Goal: Browse casually: Explore the website without a specific task or goal

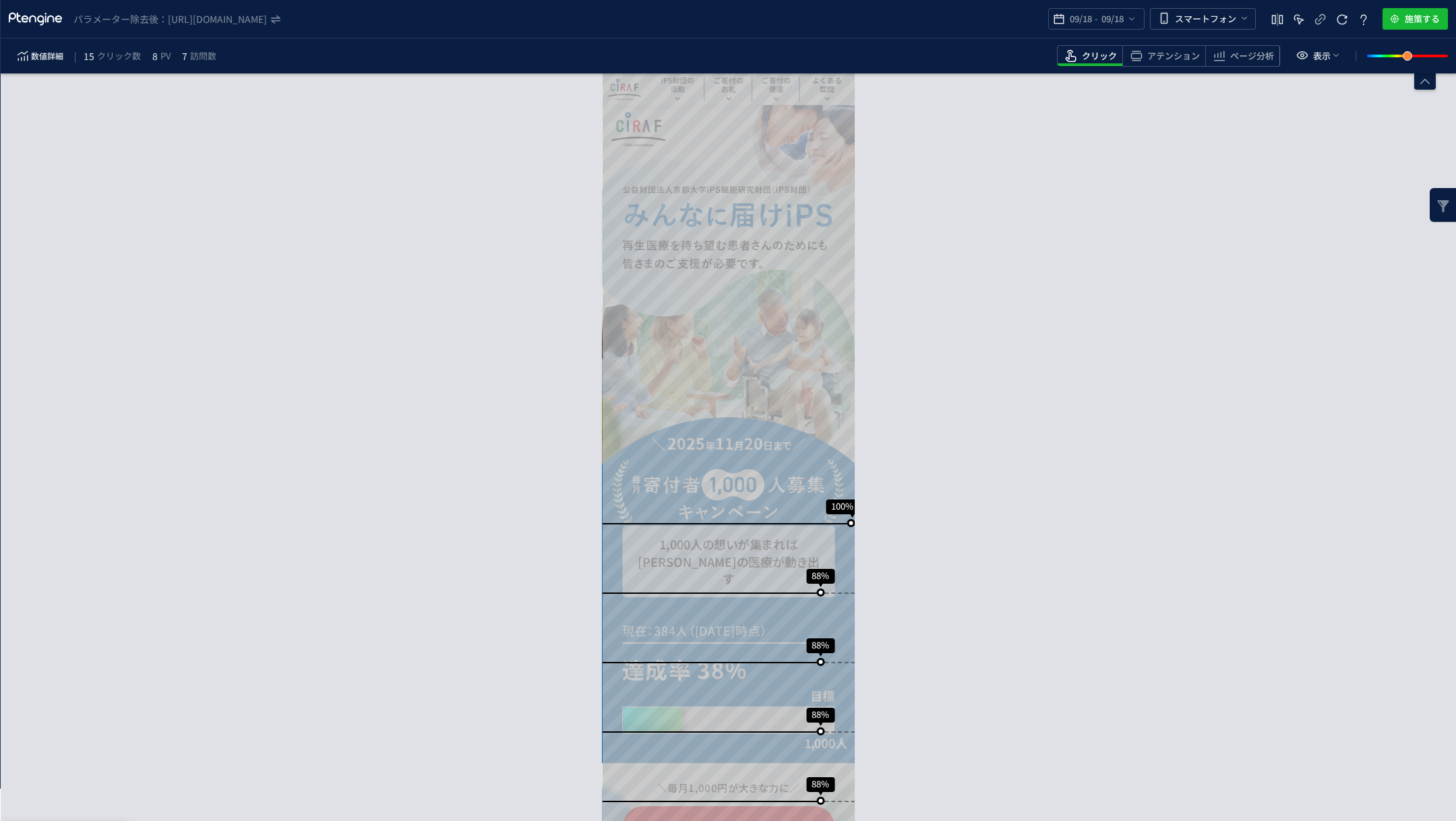
click at [483, 158] on div "スクロール到達率 100% スクロール到達率 88% スクロール到達率 88% スクロール到達率 88% スクロール到達率 88% スクロール到達率 88% …" at bounding box center [728, 447] width 1455 height 747
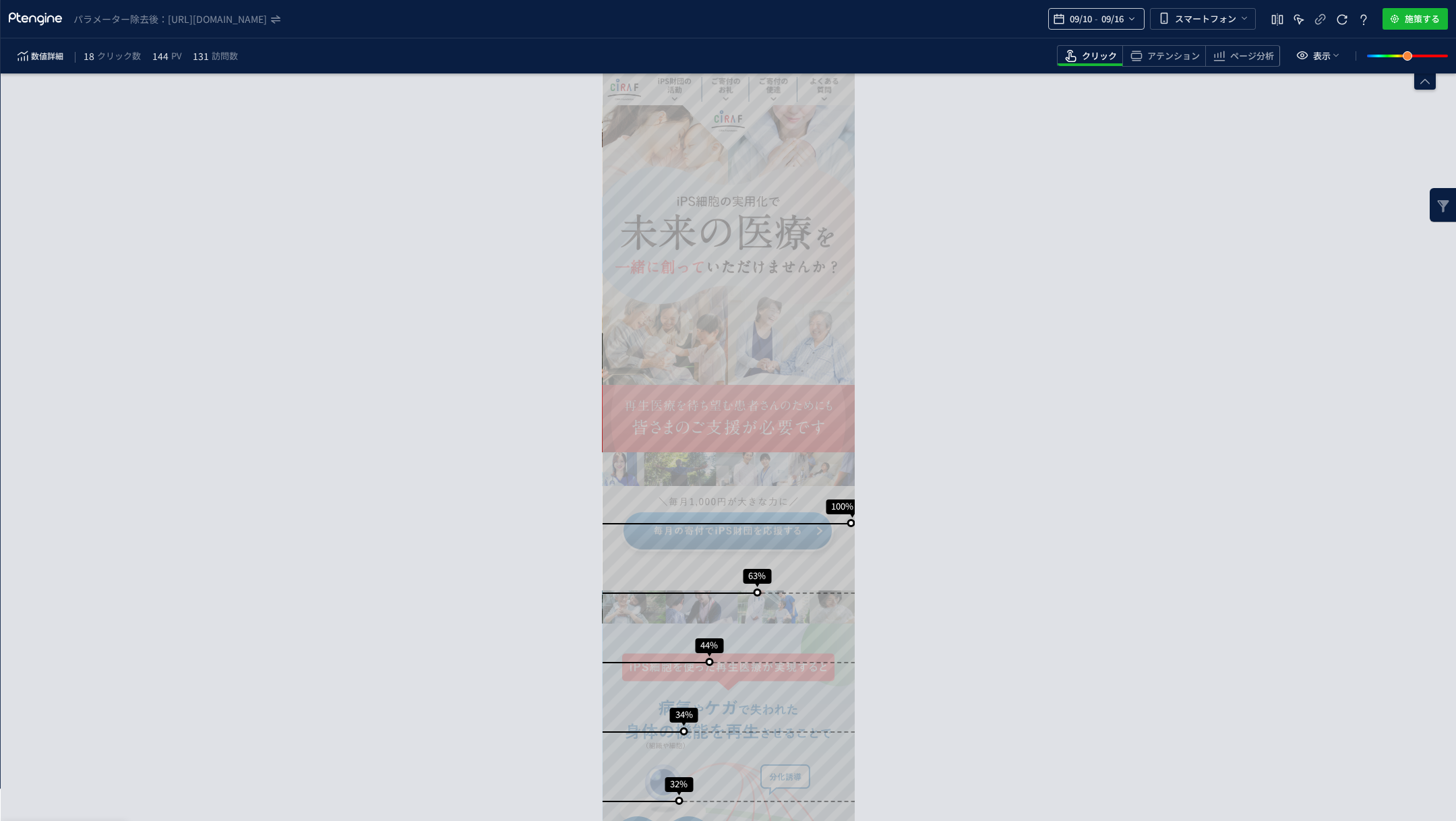
click at [1075, 23] on span "09/10" at bounding box center [1080, 19] width 27 height 27
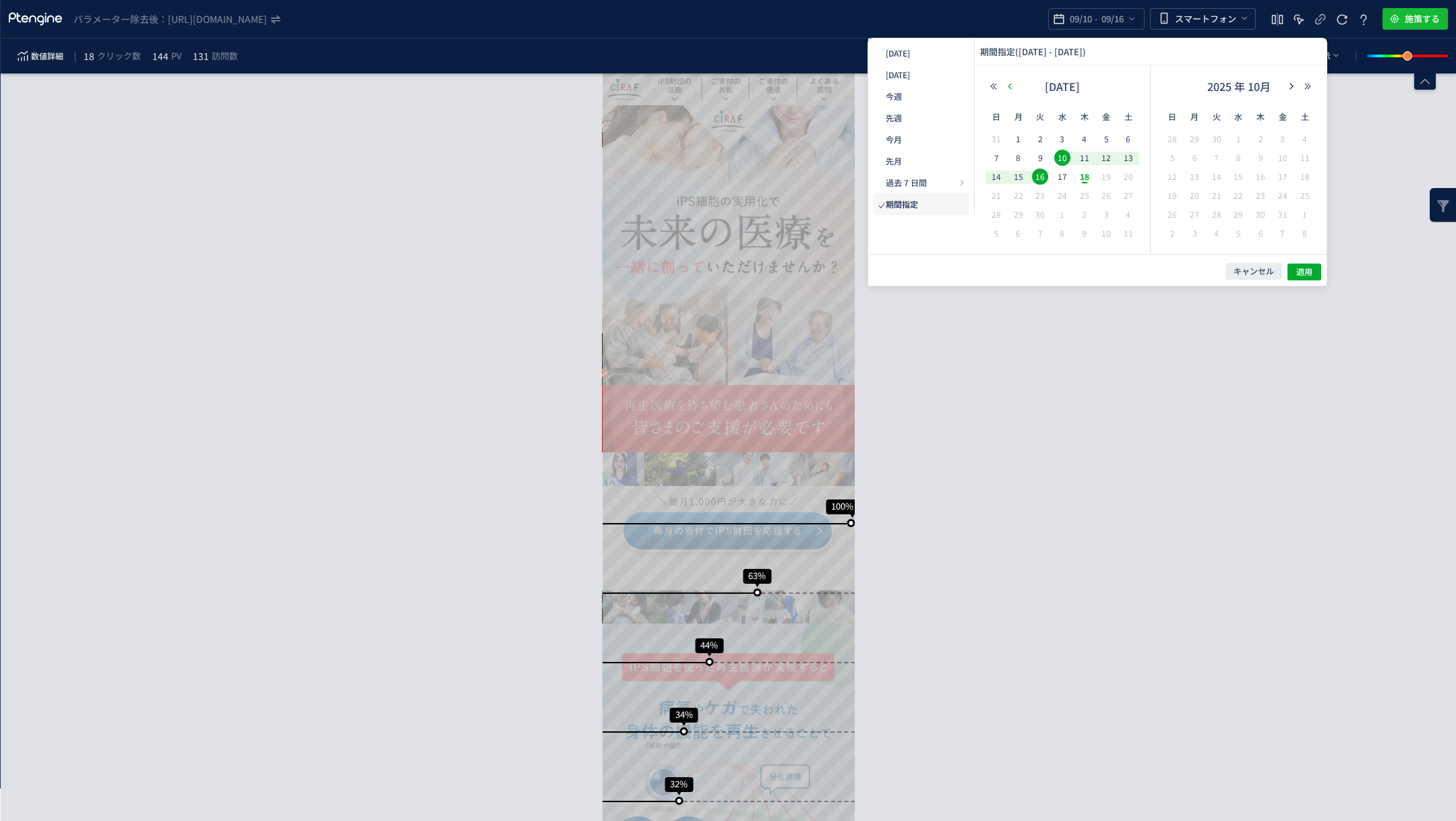
click at [1007, 88] on icon "button" at bounding box center [1010, 86] width 8 height 8
click at [1036, 138] on span "1" at bounding box center [1041, 139] width 17 height 17
click at [1176, 231] on span "31" at bounding box center [1172, 234] width 17 height 17
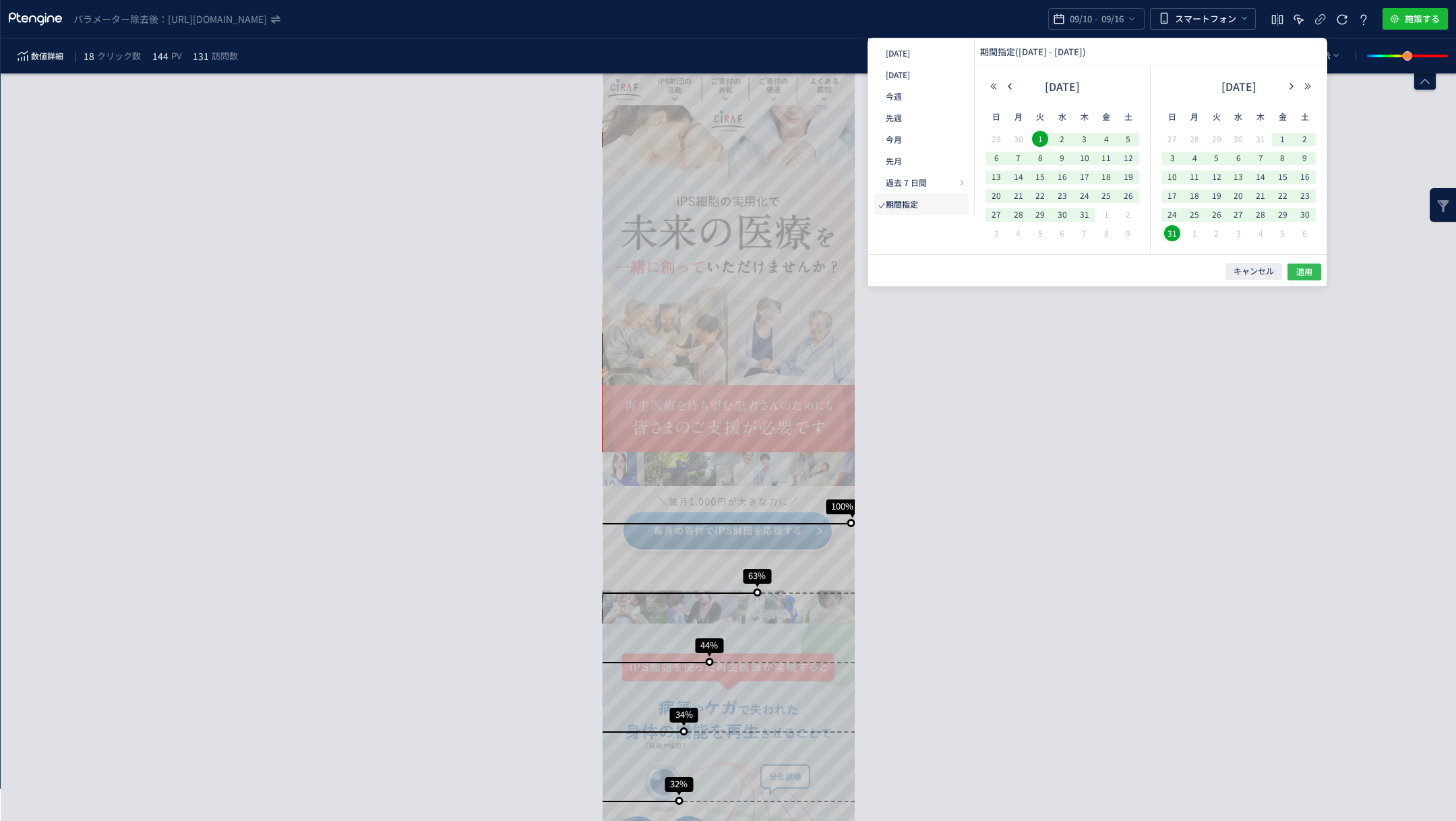
click at [1306, 272] on span "適用" at bounding box center [1304, 272] width 17 height 12
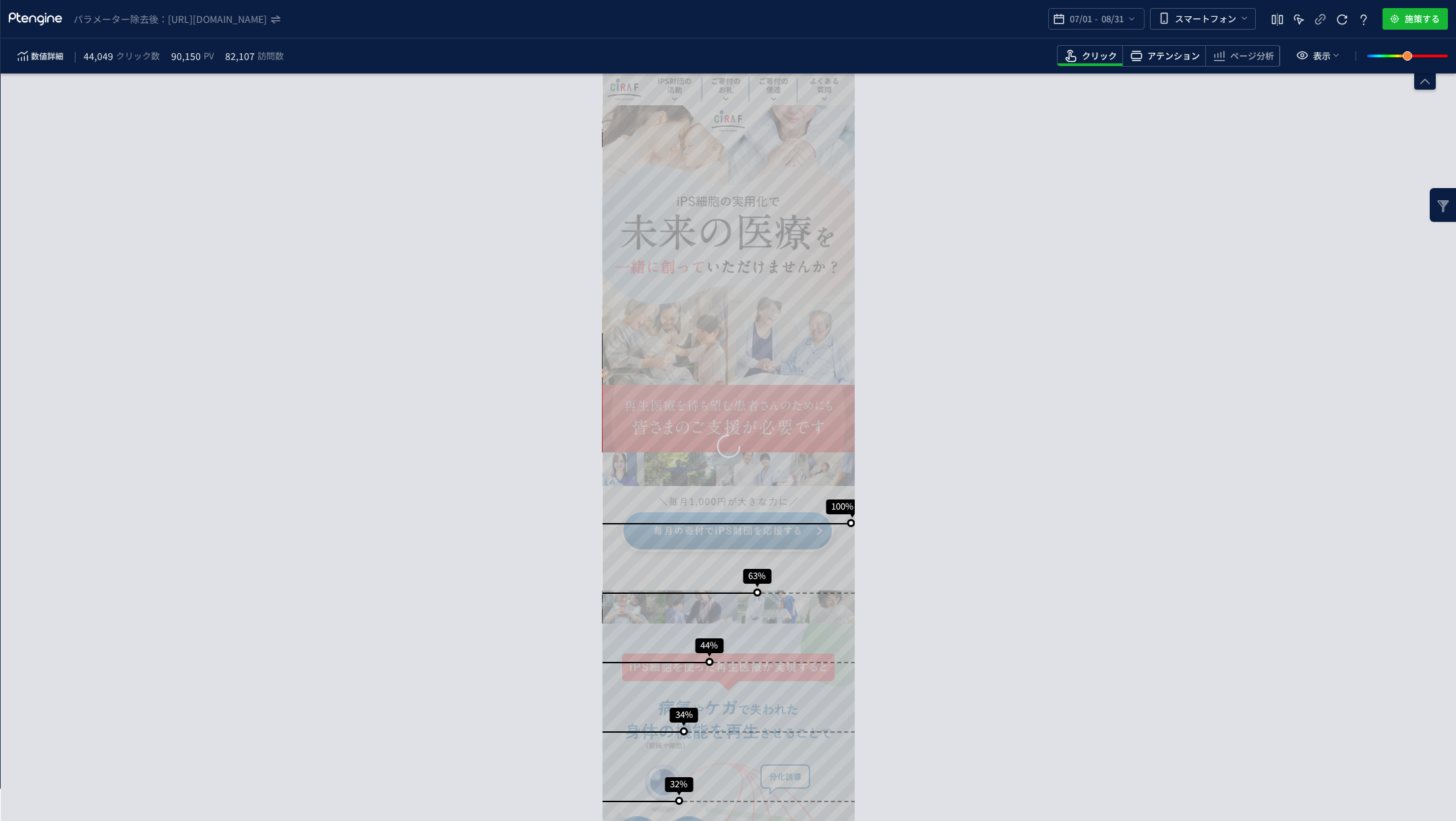
click at [1178, 66] on div "アテンション" at bounding box center [1163, 56] width 83 height 22
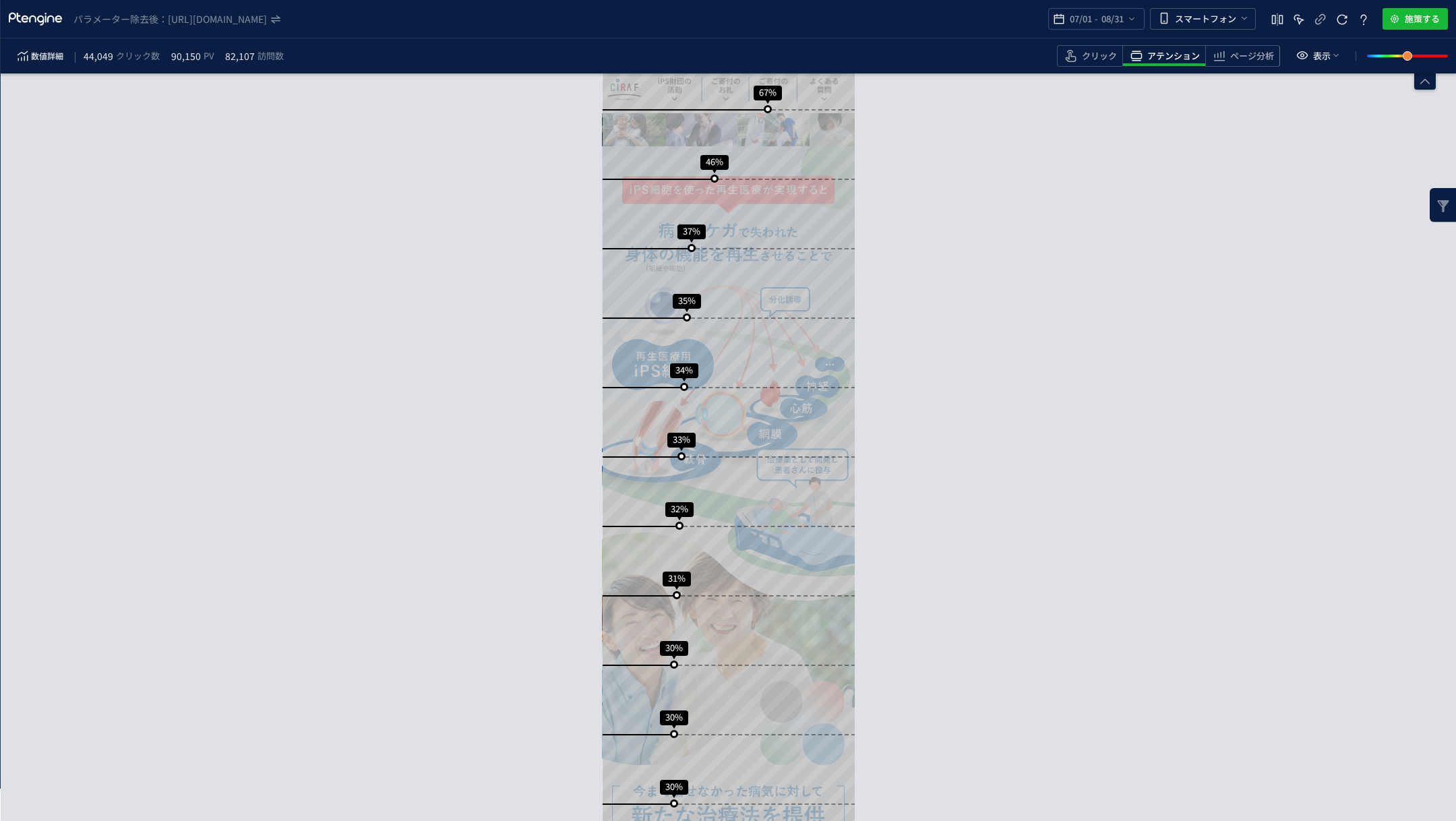
scroll to position [449, 0]
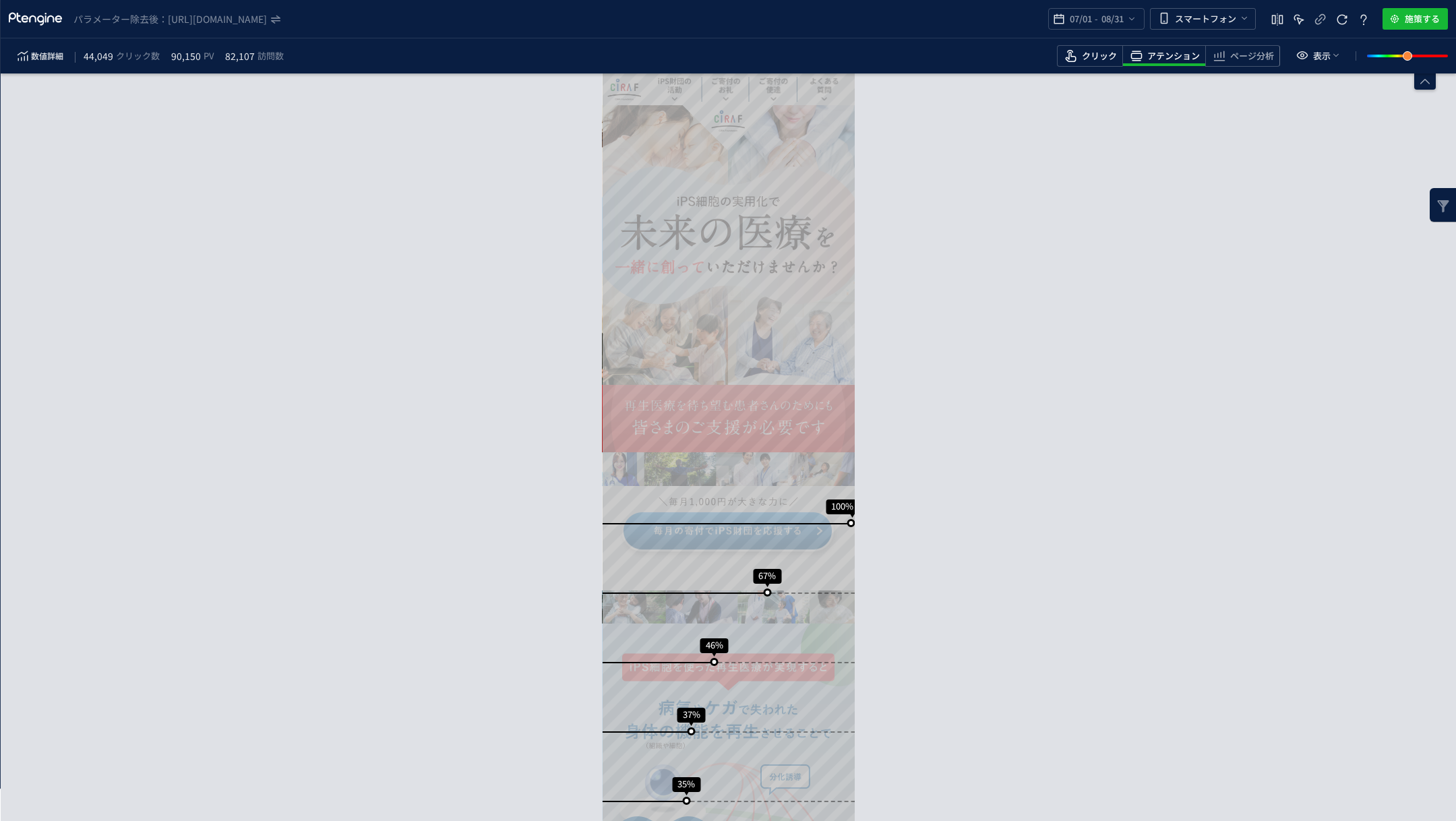
click at [1106, 48] on div "クリック" at bounding box center [1090, 56] width 66 height 22
click at [1165, 59] on span "アテンション" at bounding box center [1173, 56] width 52 height 12
click at [1104, 53] on span "クリック" at bounding box center [1099, 56] width 35 height 12
click at [1255, 58] on span "ページ分析" at bounding box center [1252, 56] width 44 height 12
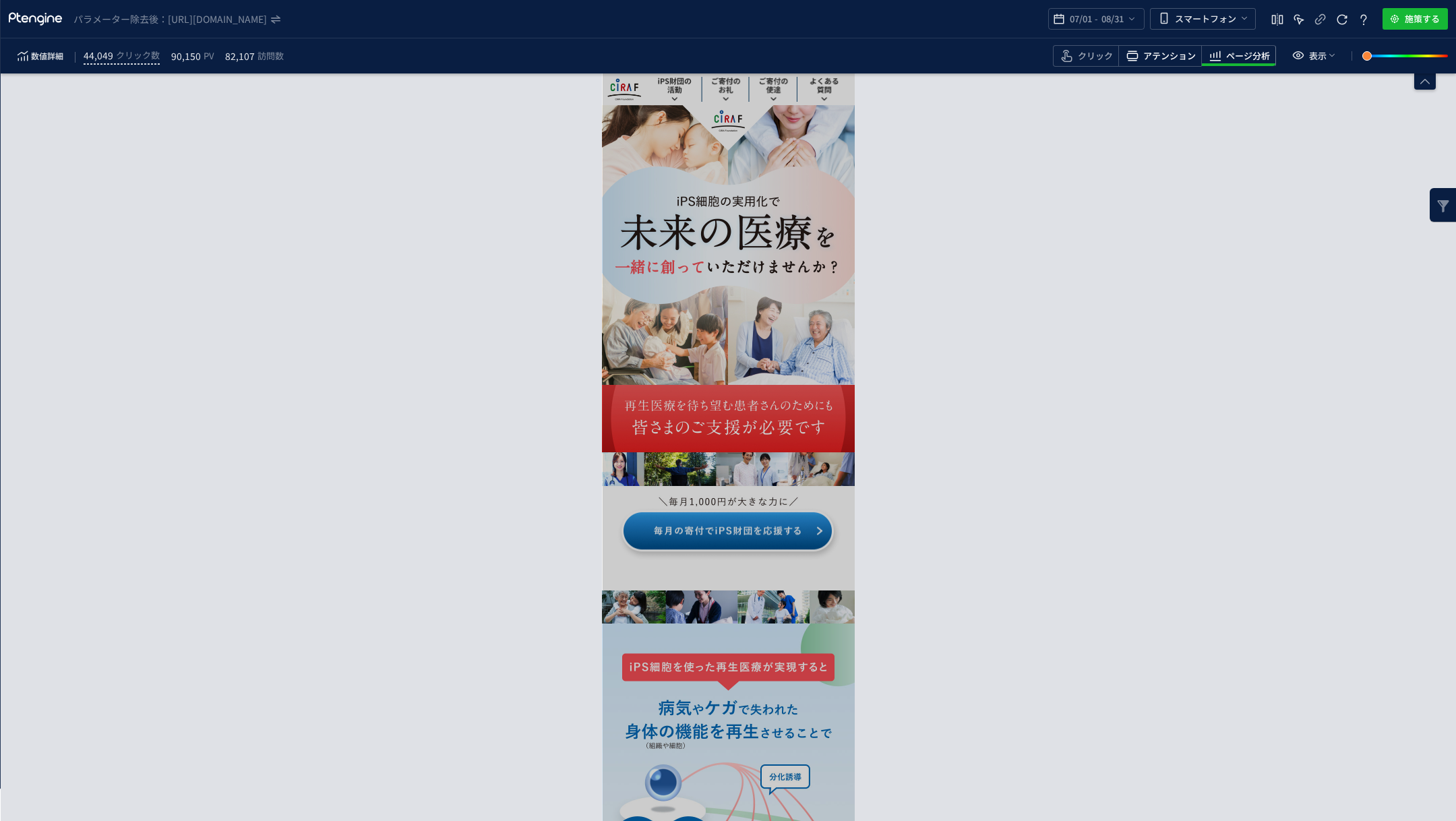
click at [1176, 60] on span "アテンション" at bounding box center [1169, 56] width 52 height 12
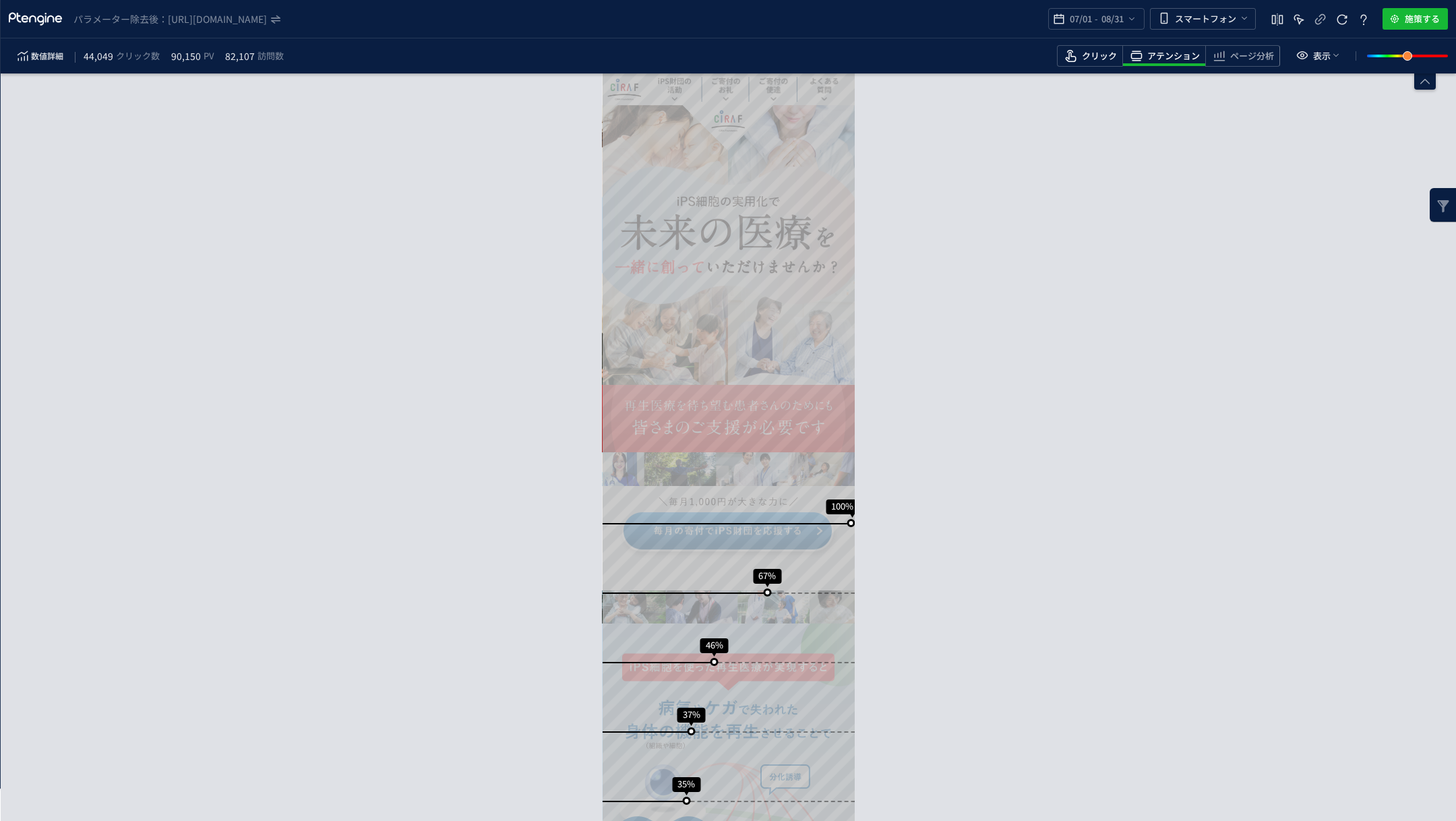
click at [1089, 50] on span "クリック" at bounding box center [1099, 56] width 35 height 12
click at [1241, 52] on span "ページ分析" at bounding box center [1252, 56] width 44 height 12
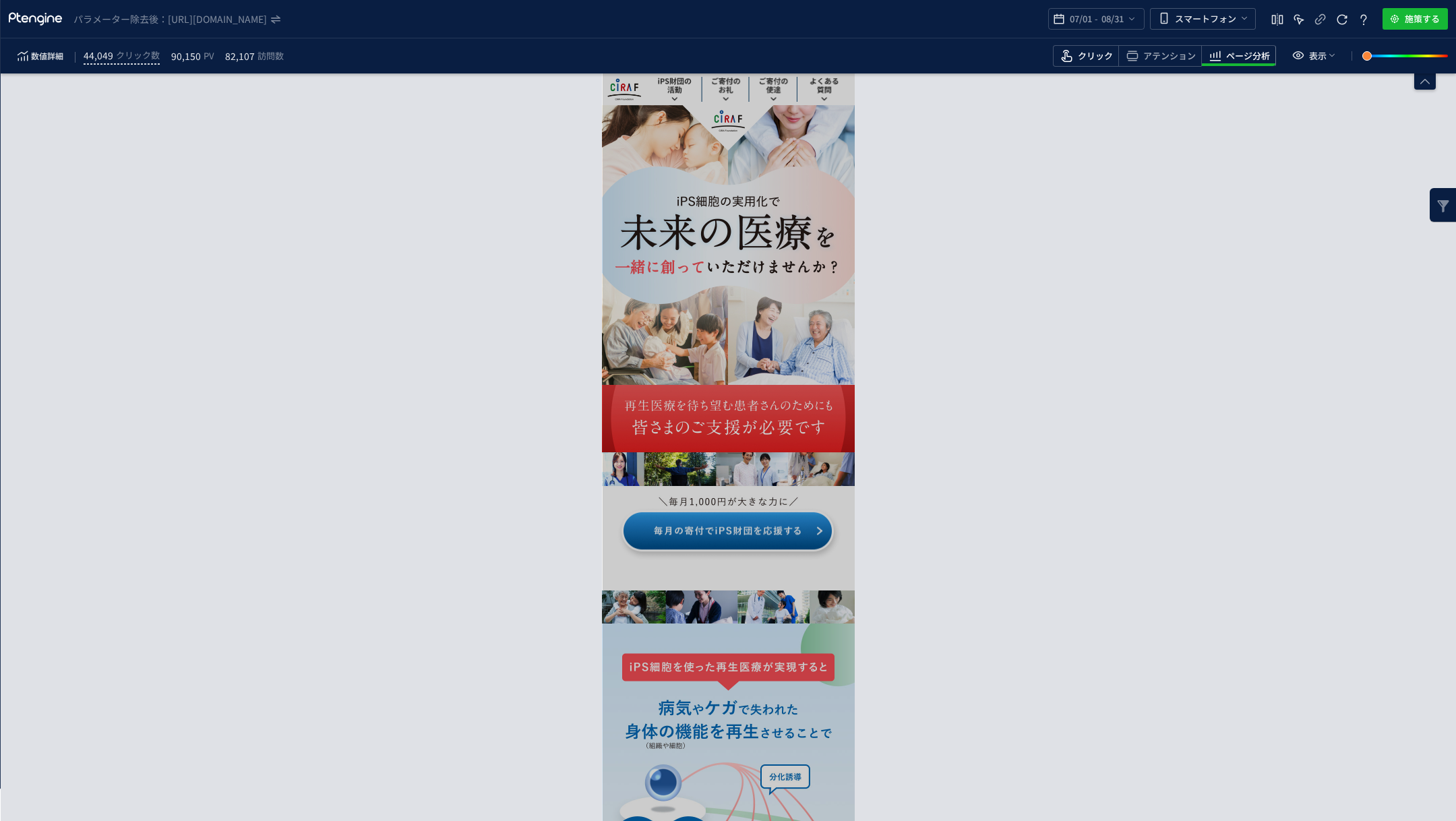
click at [1092, 61] on span "クリック" at bounding box center [1095, 56] width 35 height 12
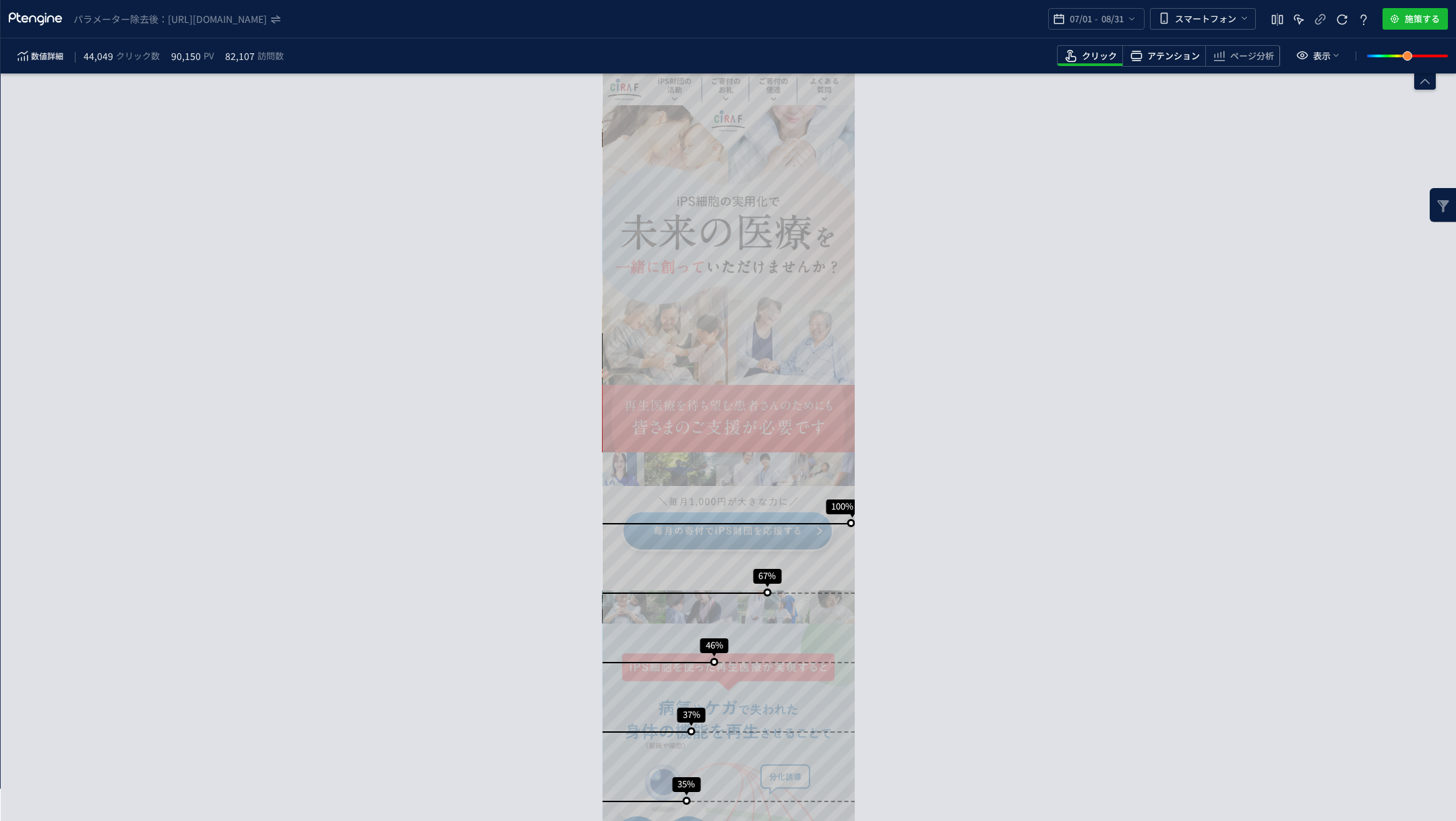
click at [1177, 53] on span "アテンション" at bounding box center [1173, 56] width 52 height 12
click at [1110, 52] on span "クリック" at bounding box center [1099, 56] width 35 height 12
click at [1153, 59] on span "アテンション" at bounding box center [1173, 56] width 52 height 12
click at [1201, 119] on div "スクロール到達率 100% スクロール到達率 67% スクロール到達率 46% スクロール到達率 37% スクロール到達率 35% スクロール到達率 34% …" at bounding box center [728, 447] width 1455 height 747
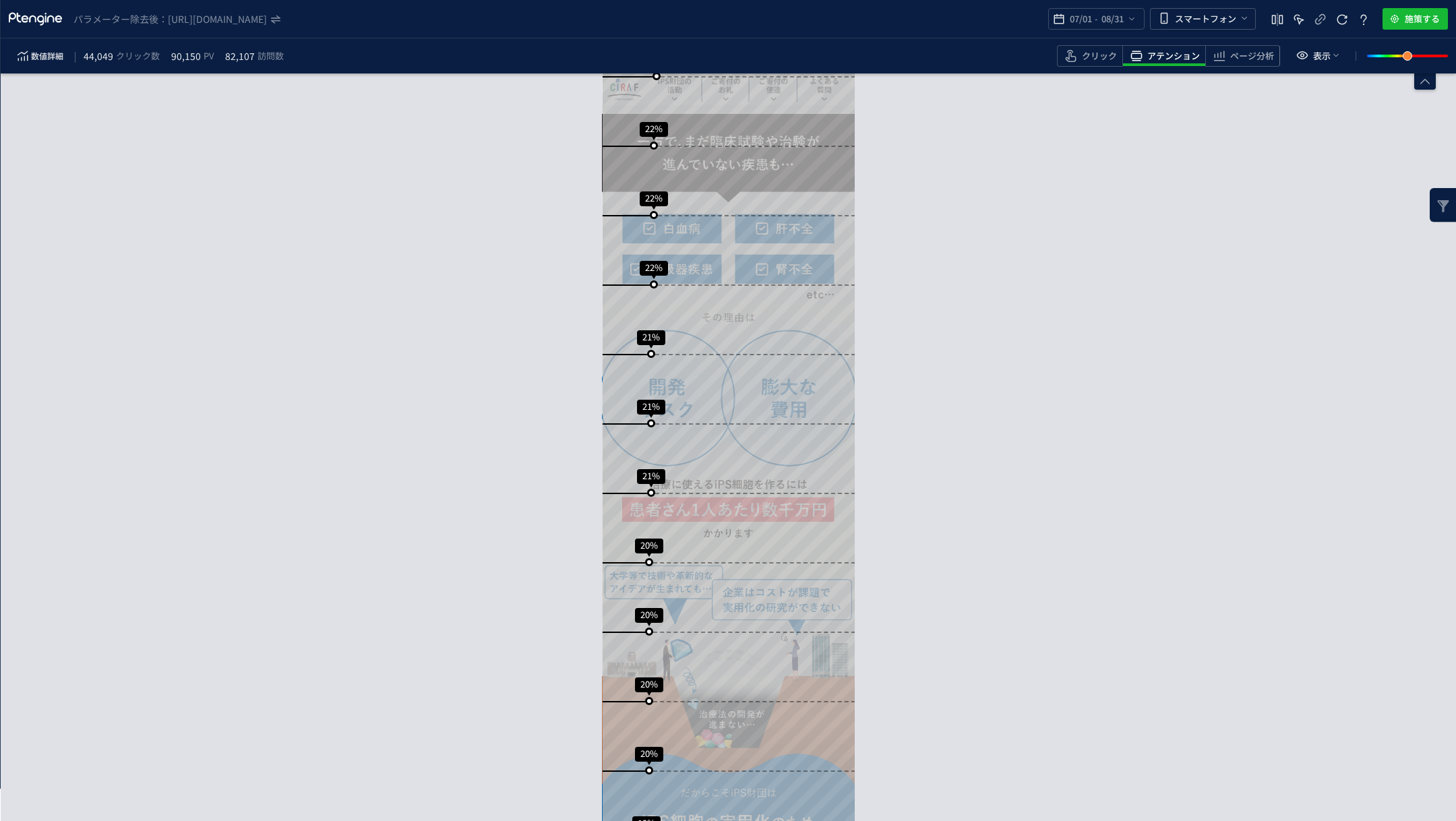
scroll to position [2758, 0]
